Goal: Task Accomplishment & Management: Use online tool/utility

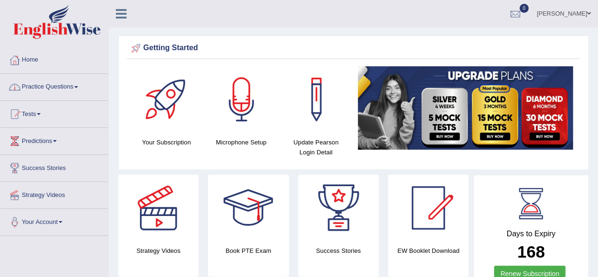
click at [76, 87] on link "Practice Questions" at bounding box center [54, 86] width 108 height 24
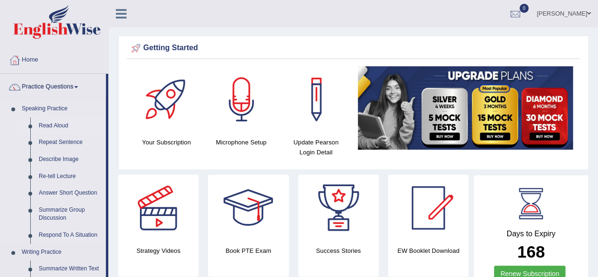
click at [68, 123] on link "Read Aloud" at bounding box center [70, 125] width 71 height 17
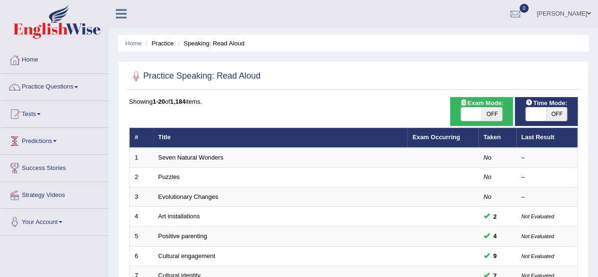
click at [23, 130] on link "Predictions" at bounding box center [54, 140] width 108 height 24
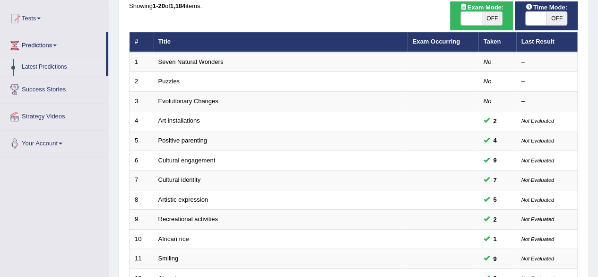
scroll to position [95, 0]
click at [65, 144] on link "Your Account" at bounding box center [54, 142] width 108 height 24
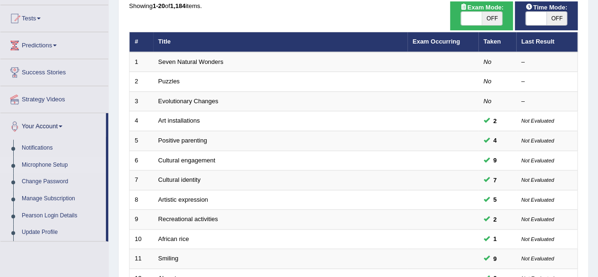
click at [57, 163] on link "Microphone Setup" at bounding box center [61, 164] width 88 height 17
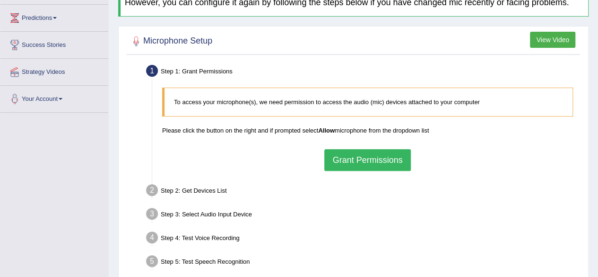
scroll to position [124, 0]
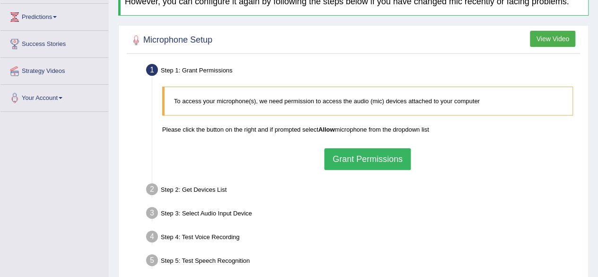
click at [354, 160] on button "Grant Permissions" at bounding box center [367, 159] width 86 height 22
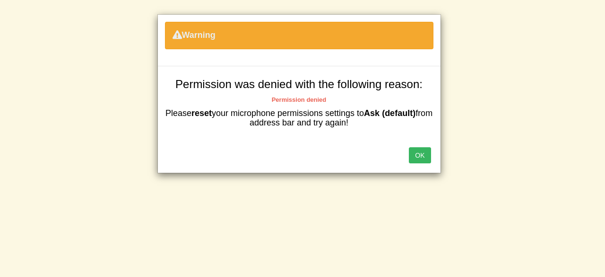
click at [426, 160] on button "OK" at bounding box center [420, 155] width 22 height 16
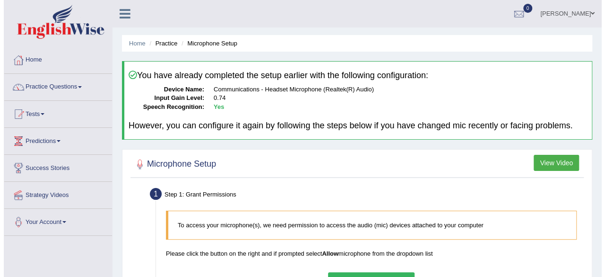
scroll to position [219, 0]
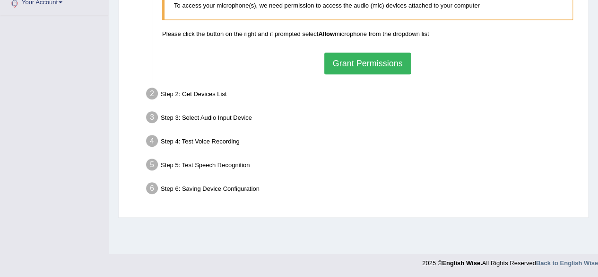
click at [370, 58] on button "Grant Permissions" at bounding box center [367, 63] width 86 height 22
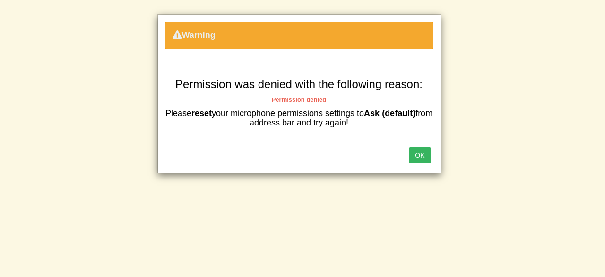
click at [417, 156] on button "OK" at bounding box center [420, 155] width 22 height 16
